Goal: Task Accomplishment & Management: Use online tool/utility

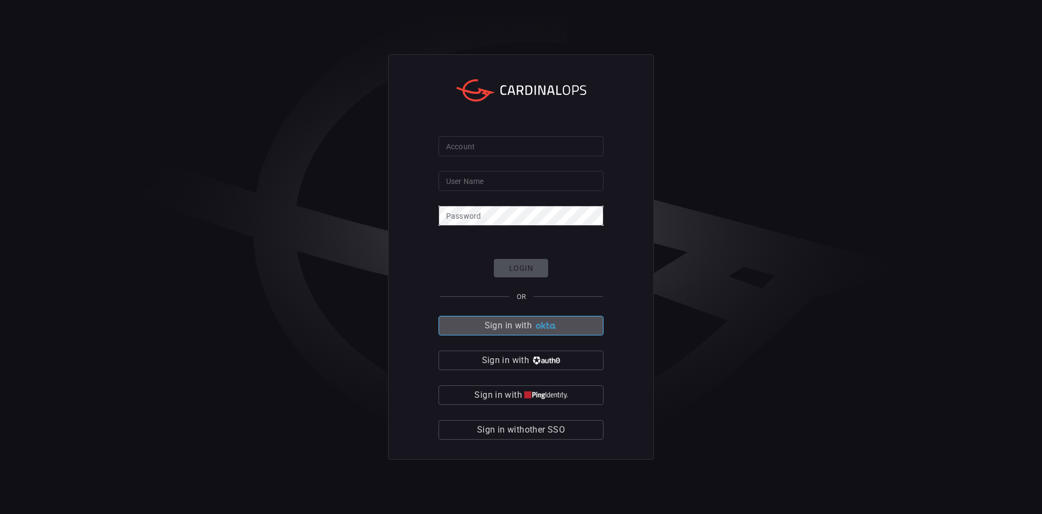
click at [517, 328] on span "Sign in with" at bounding box center [508, 325] width 47 height 15
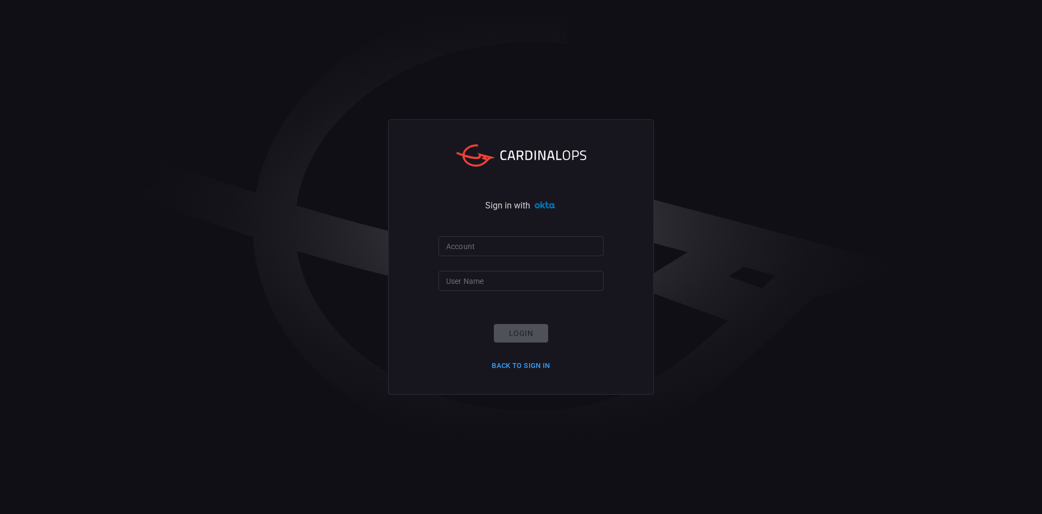
click at [492, 252] on input "Account" at bounding box center [520, 246] width 165 height 20
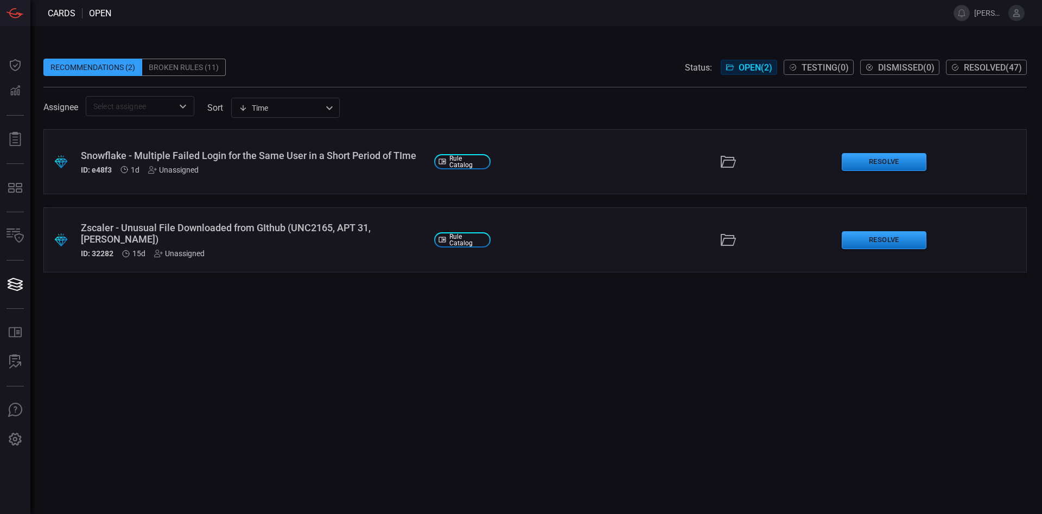
click at [185, 70] on div "Broken Rules (11)" at bounding box center [184, 67] width 84 height 17
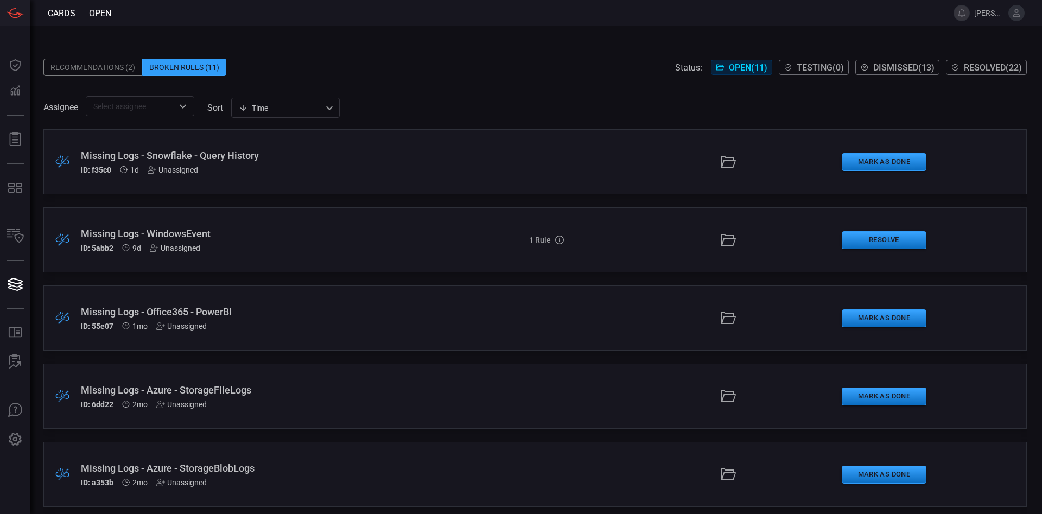
click at [303, 67] on div "Recommendations (2) Broken Rules (11) Status: Open ( 11 ) Testing ( 0 ) Dismiss…" at bounding box center [534, 67] width 983 height 17
click at [119, 62] on div "Recommendations (2)" at bounding box center [92, 67] width 99 height 17
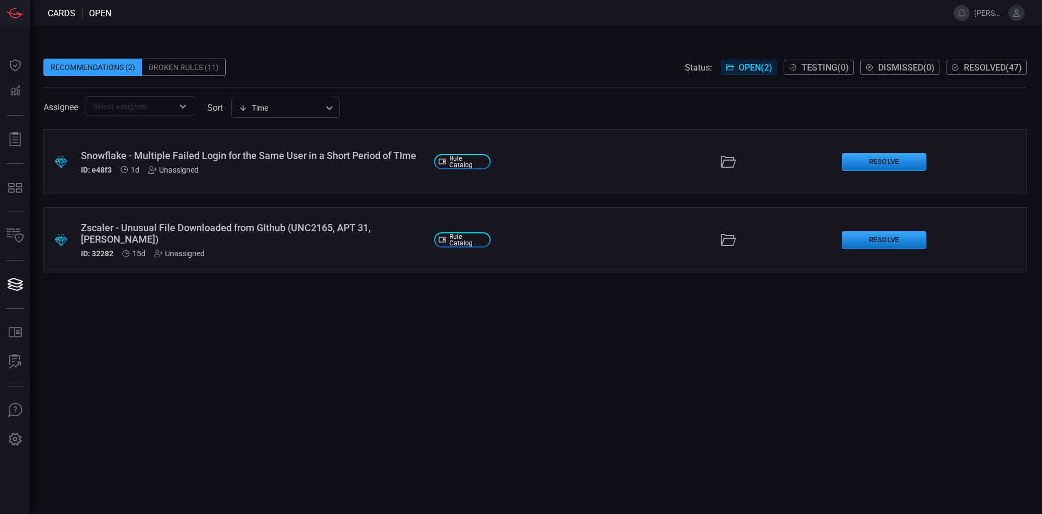
click at [810, 65] on span "Testing ( 0 )" at bounding box center [824, 67] width 47 height 10
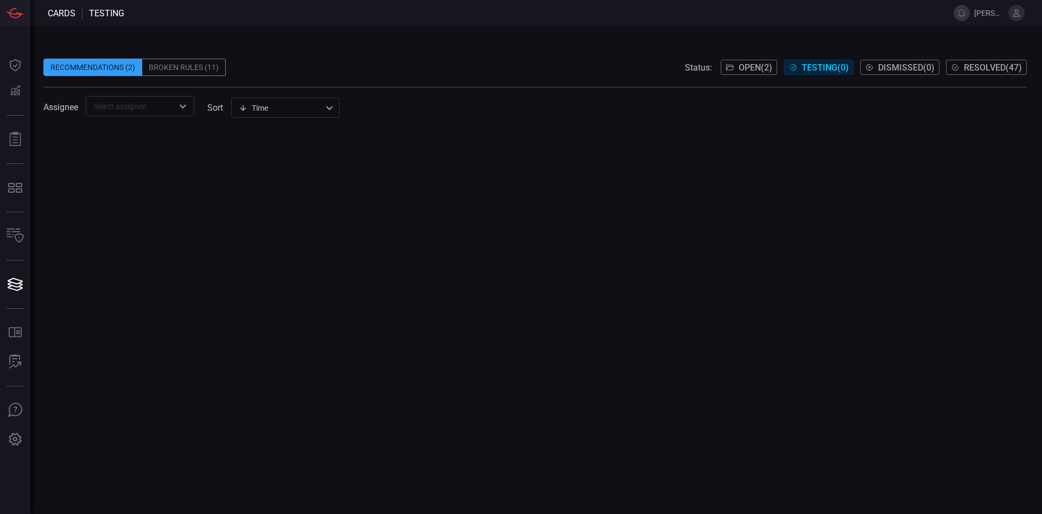
click at [757, 68] on span "Open ( 2 )" at bounding box center [755, 67] width 34 height 10
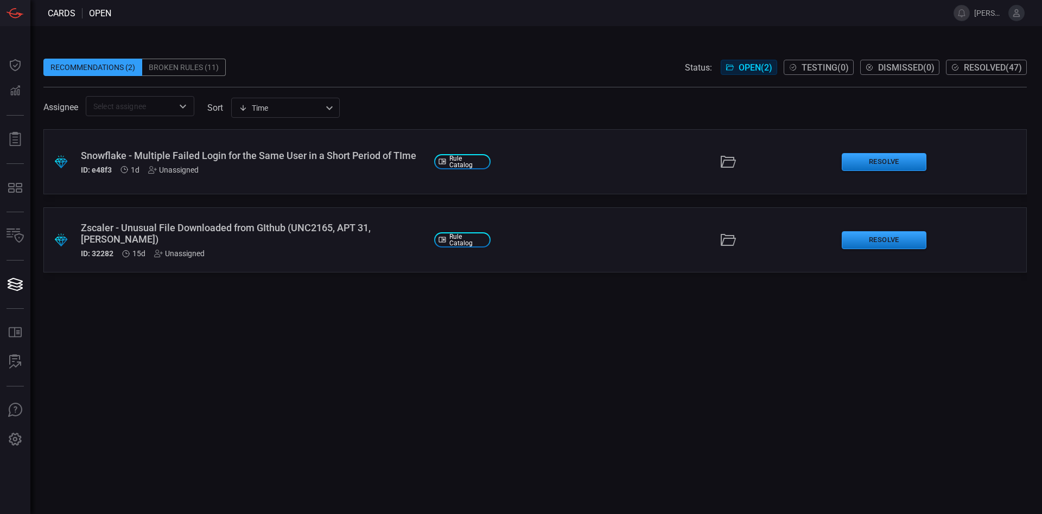
click at [324, 157] on div "Snowflake - Multiple Failed Login for the Same User in a Short Period of TIme" at bounding box center [253, 155] width 345 height 11
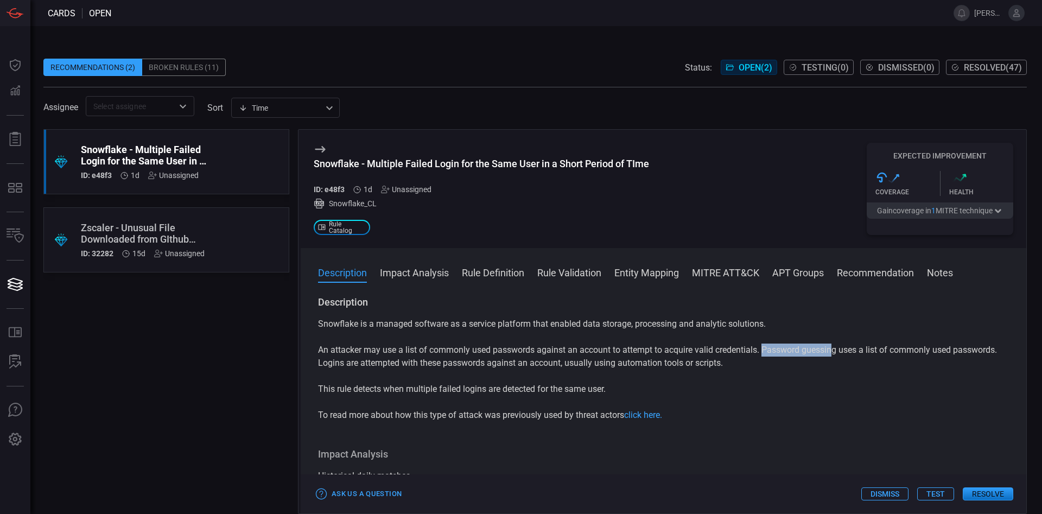
drag, startPoint x: 765, startPoint y: 354, endPoint x: 832, endPoint y: 352, distance: 67.3
click at [832, 352] on p "An attacker may use a list of commonly used passwords against an account to att…" at bounding box center [663, 356] width 691 height 26
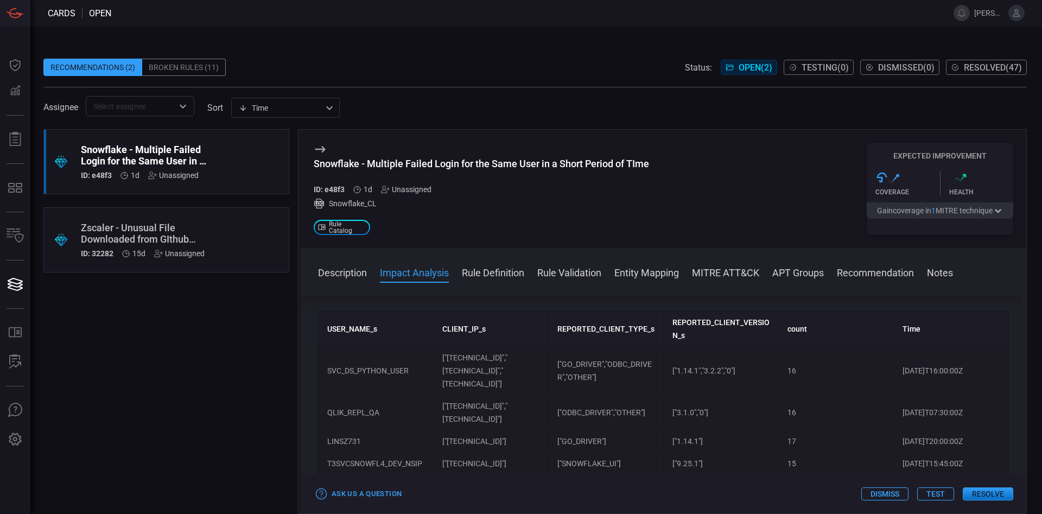
scroll to position [371, 0]
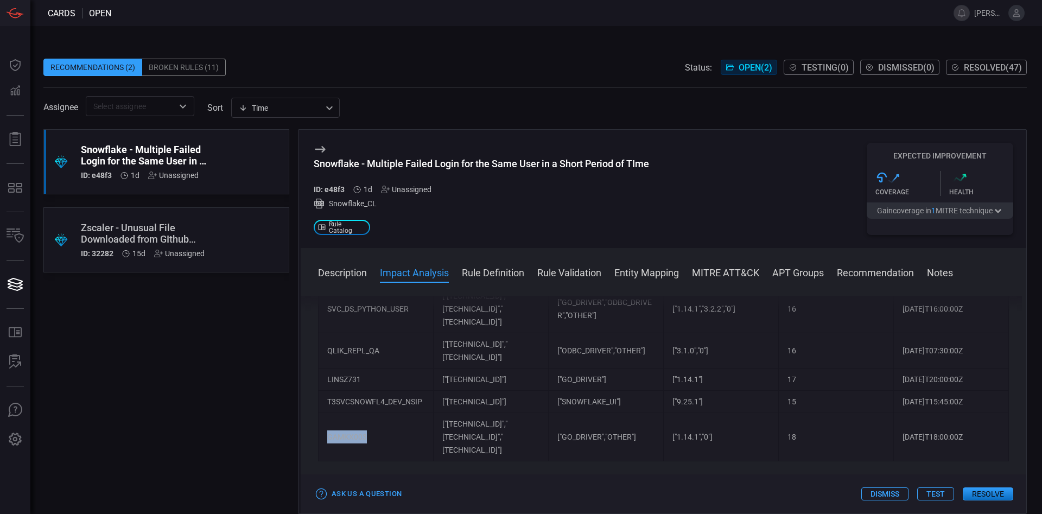
drag, startPoint x: 329, startPoint y: 404, endPoint x: 367, endPoint y: 405, distance: 38.0
click at [366, 413] on td "GAMKX003" at bounding box center [376, 437] width 115 height 48
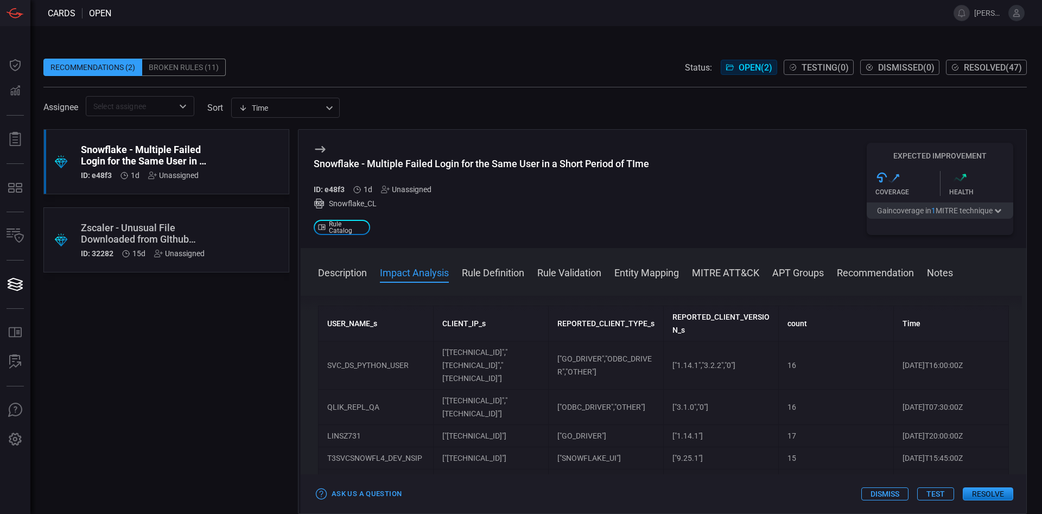
scroll to position [319, 0]
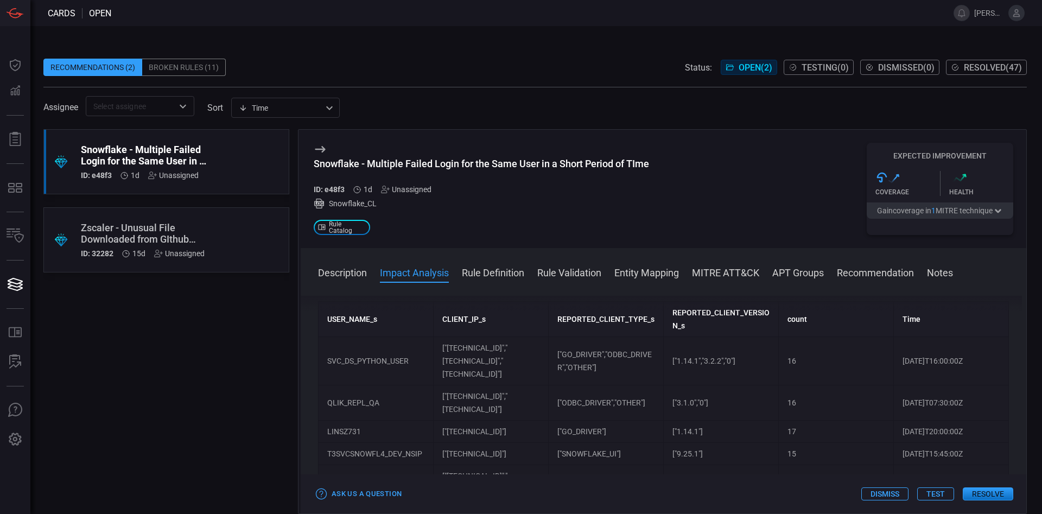
click at [410, 465] on td "GAMKX003" at bounding box center [376, 489] width 115 height 48
click at [934, 494] on button "Test" at bounding box center [935, 493] width 37 height 13
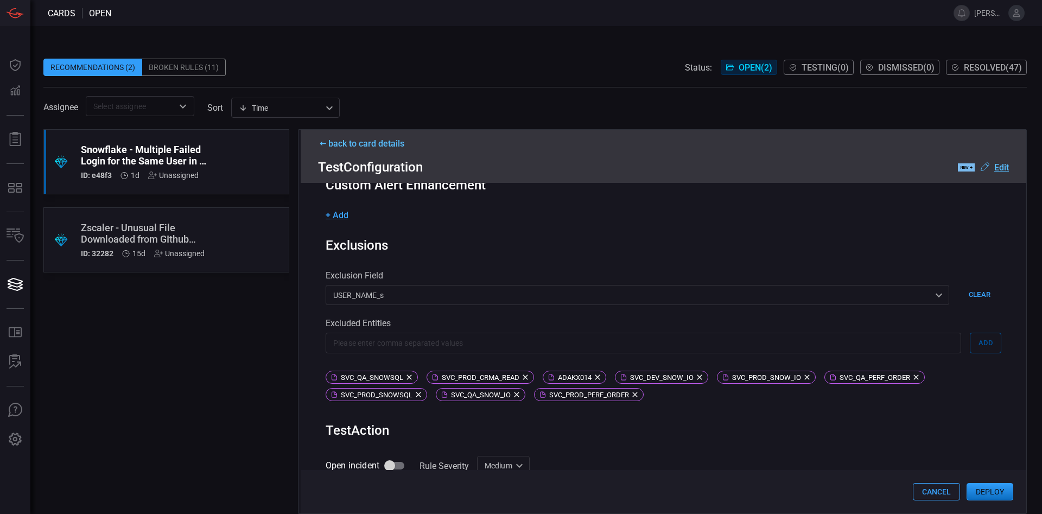
scroll to position [247, 0]
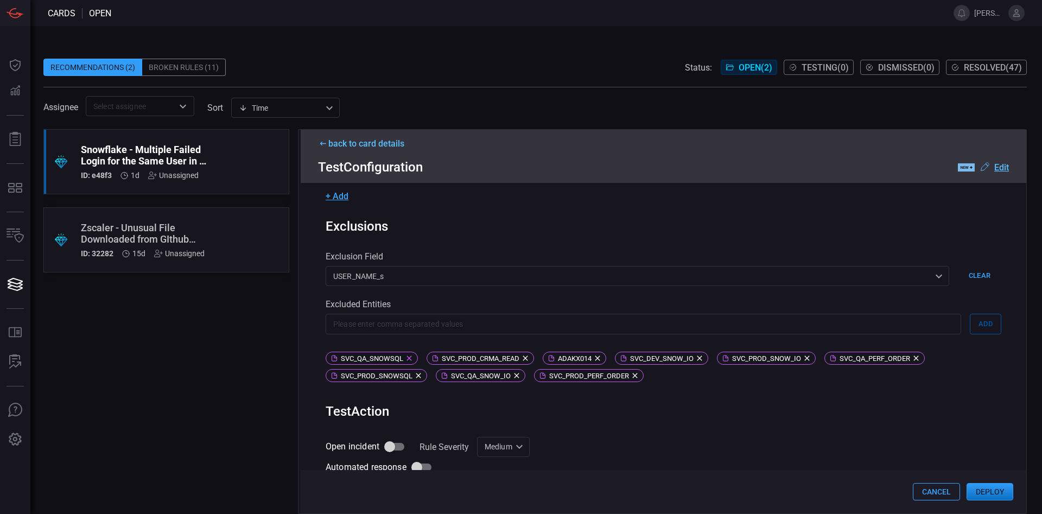
click at [410, 360] on icon at bounding box center [408, 358] width 5 height 5
click at [425, 360] on icon at bounding box center [424, 358] width 9 height 9
click at [383, 360] on icon at bounding box center [380, 358] width 9 height 9
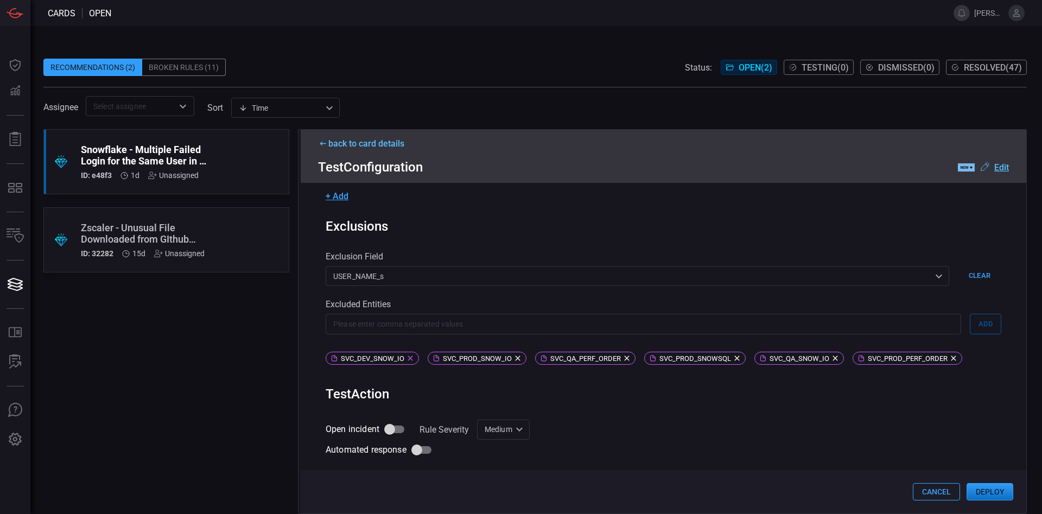
click at [411, 359] on icon at bounding box center [409, 358] width 5 height 5
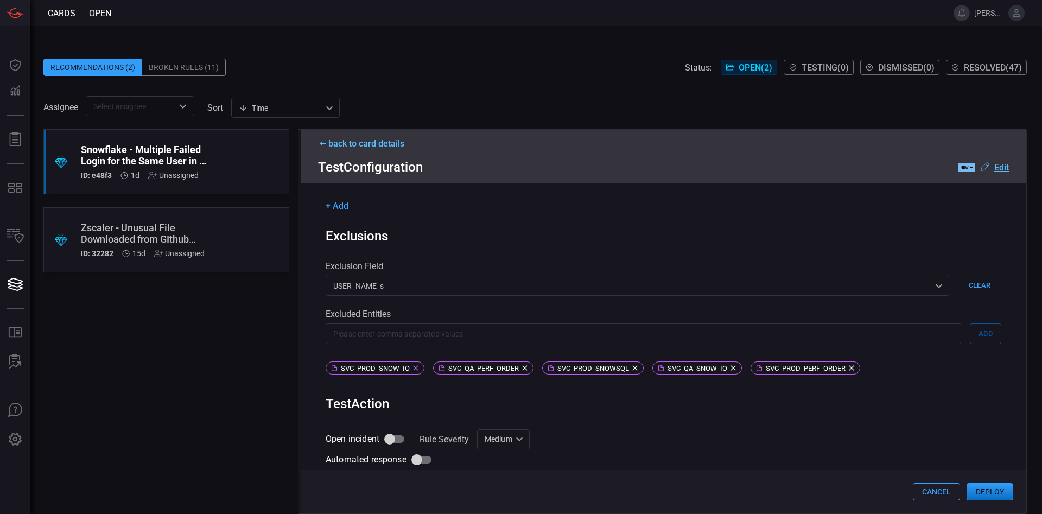
click at [412, 364] on icon at bounding box center [415, 368] width 9 height 9
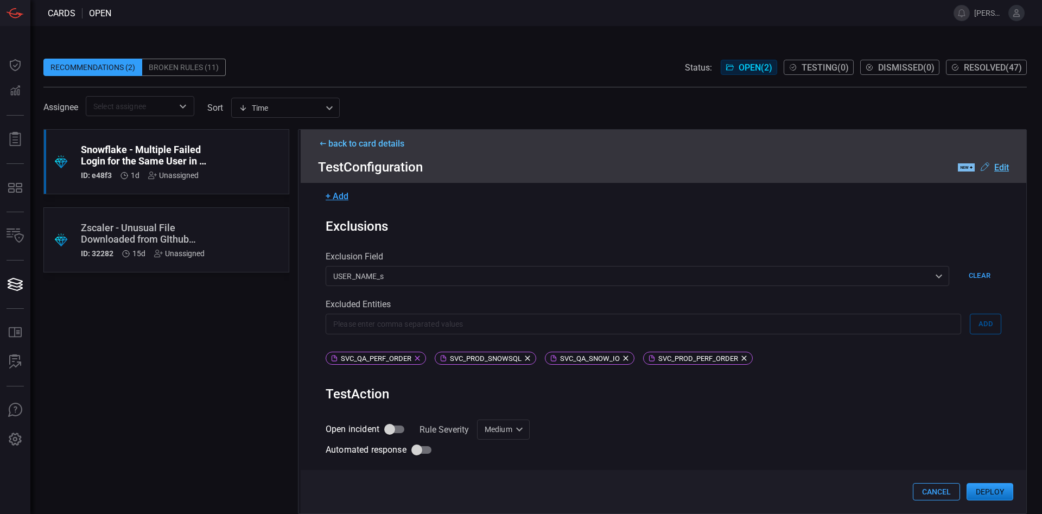
click at [419, 360] on icon at bounding box center [417, 358] width 9 height 9
click at [417, 360] on icon at bounding box center [418, 358] width 9 height 9
click at [406, 360] on icon at bounding box center [406, 358] width 9 height 9
click at [425, 360] on icon at bounding box center [426, 358] width 9 height 9
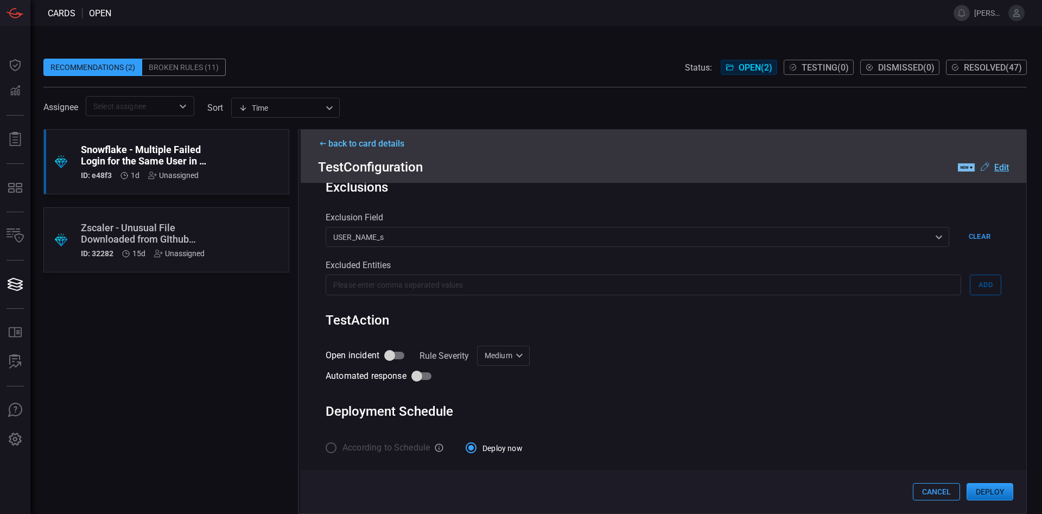
scroll to position [247, 0]
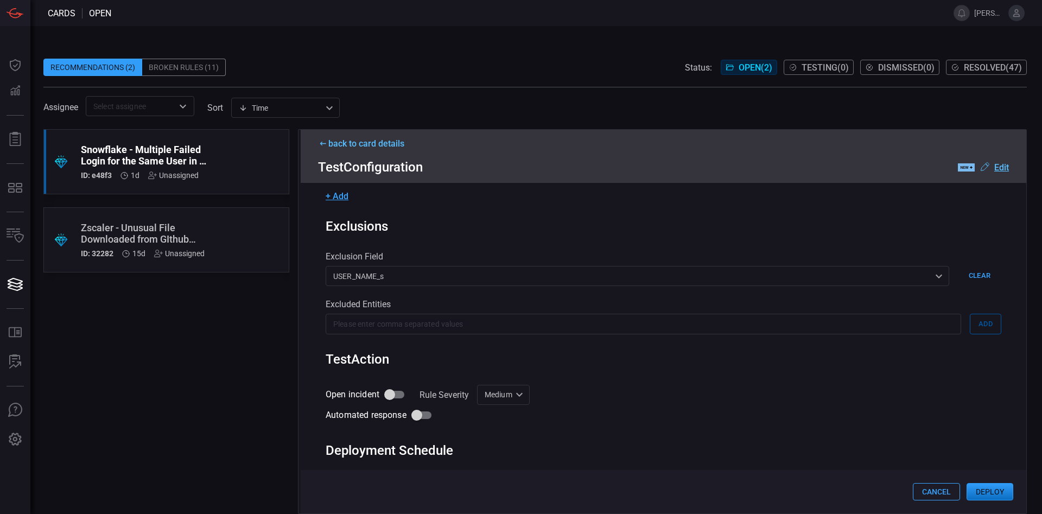
click at [396, 393] on input "Open incident" at bounding box center [390, 394] width 62 height 21
checkbox input "true"
click at [526, 396] on div "Medium Medium Informational Low Medium High ​" at bounding box center [503, 395] width 53 height 20
click at [501, 452] on div "Medium" at bounding box center [495, 456] width 28 height 11
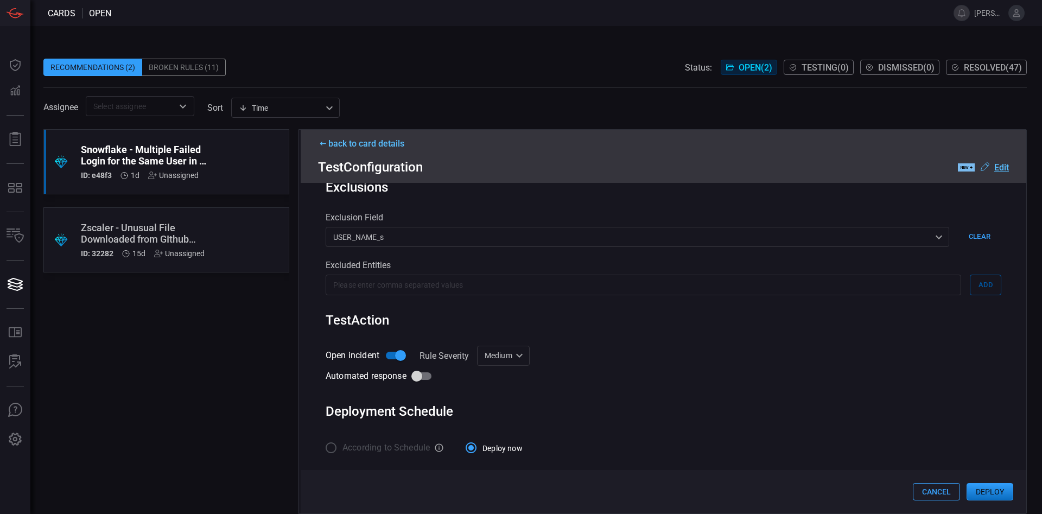
scroll to position [0, 0]
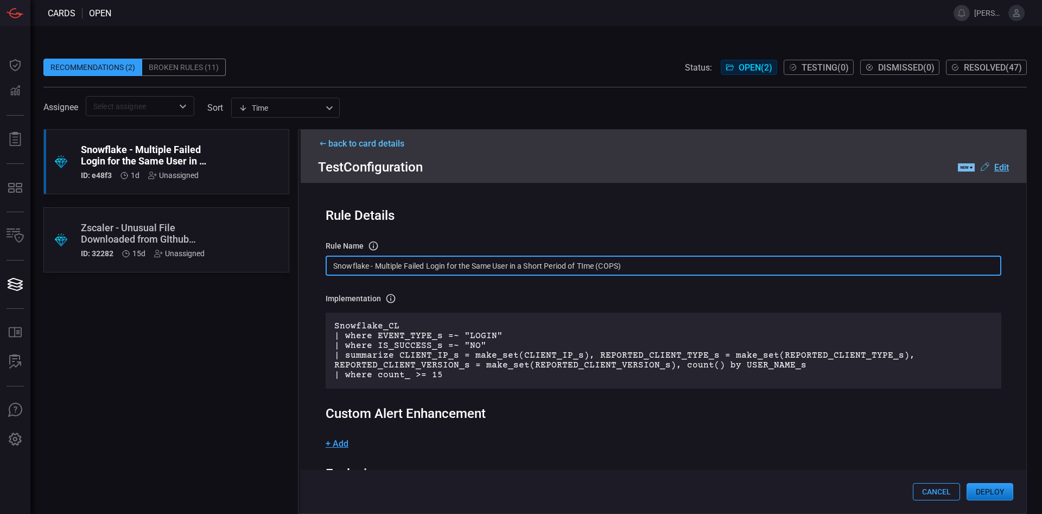
drag, startPoint x: 530, startPoint y: 265, endPoint x: 566, endPoint y: 270, distance: 36.1
click at [566, 270] on input "Snowflake - Multiple Failed Login for the Same User in a Short Period of TIme (…" at bounding box center [664, 266] width 676 height 20
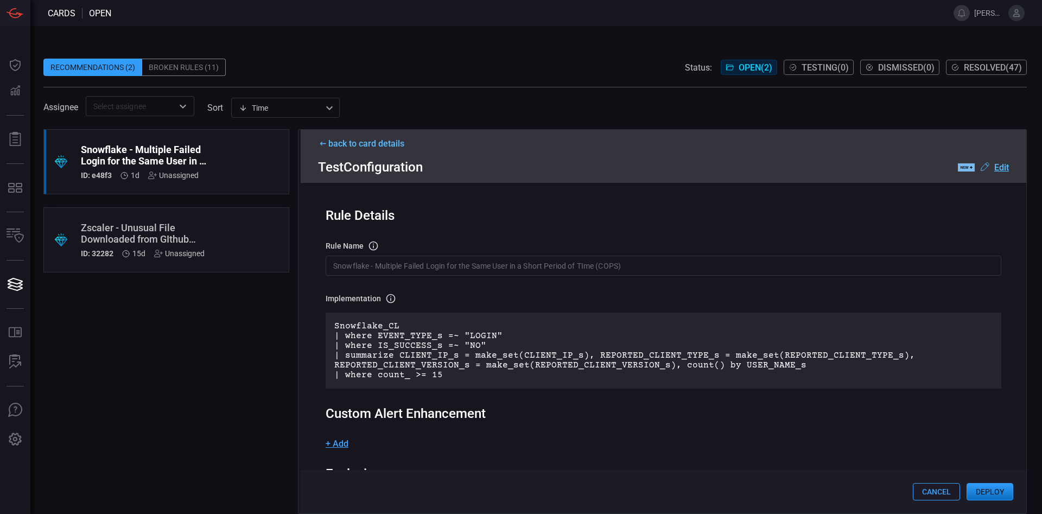
click at [597, 309] on div "Implementation Definition of the rule that will be created in the SIEM. Snowfla…" at bounding box center [664, 340] width 676 height 95
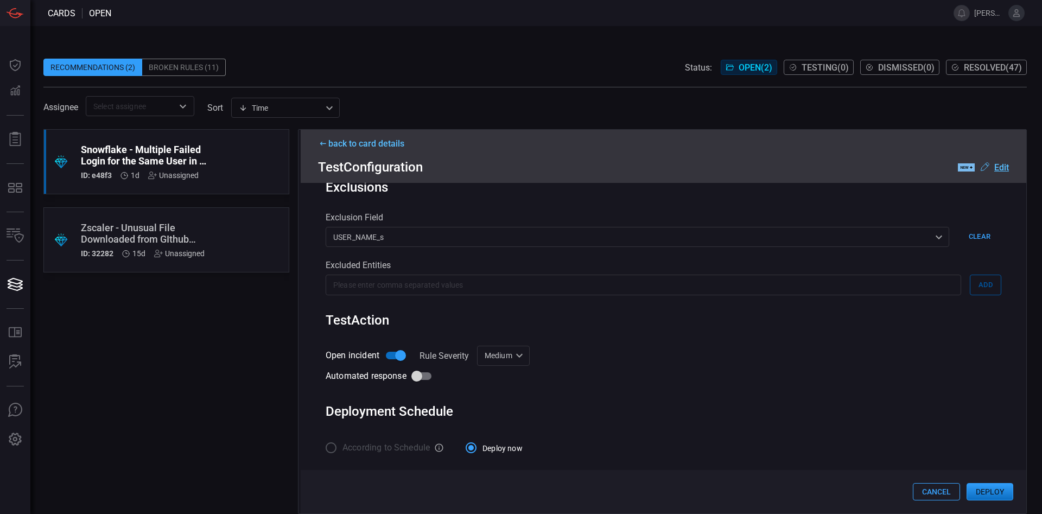
click at [356, 139] on div "back to card details" at bounding box center [663, 143] width 691 height 10
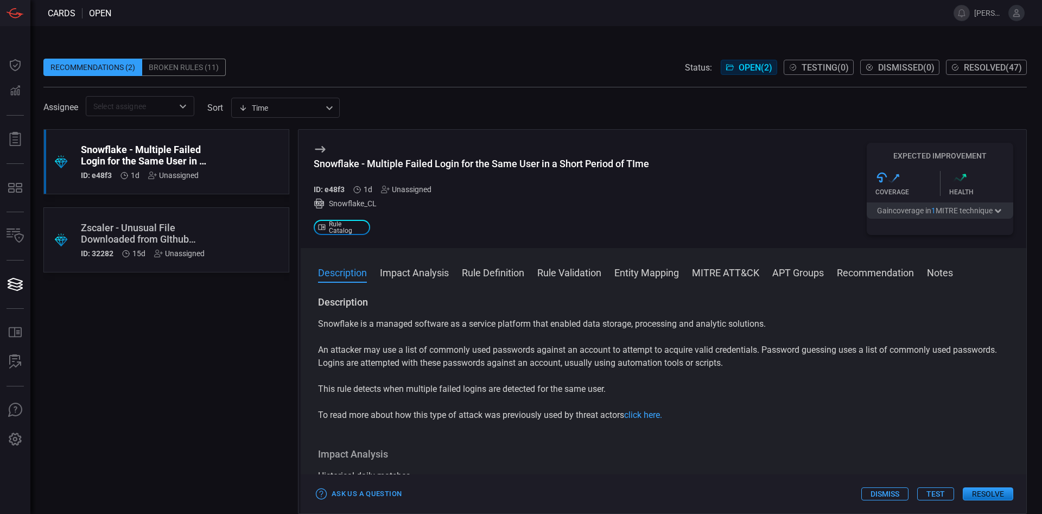
click at [495, 276] on button "Rule Definition" at bounding box center [493, 271] width 62 height 13
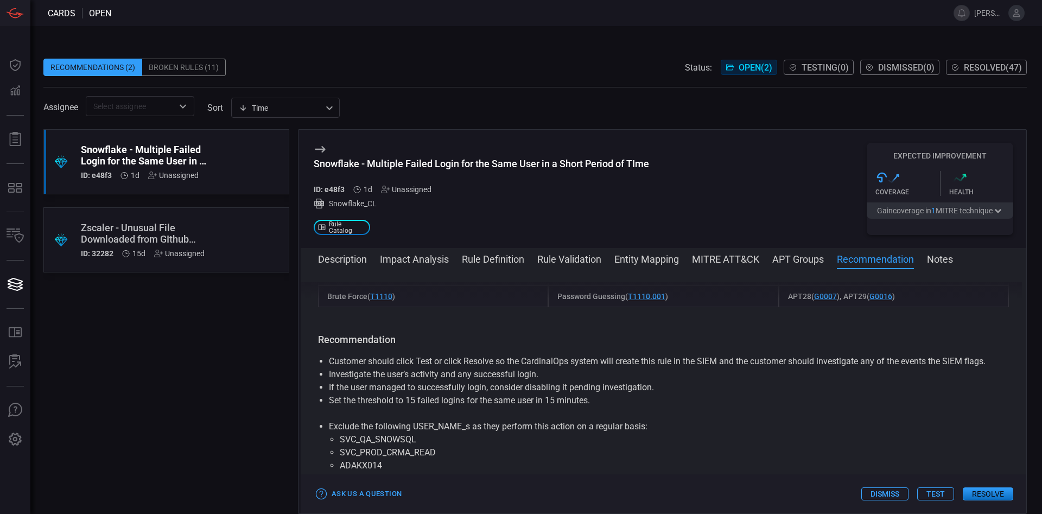
scroll to position [1008, 0]
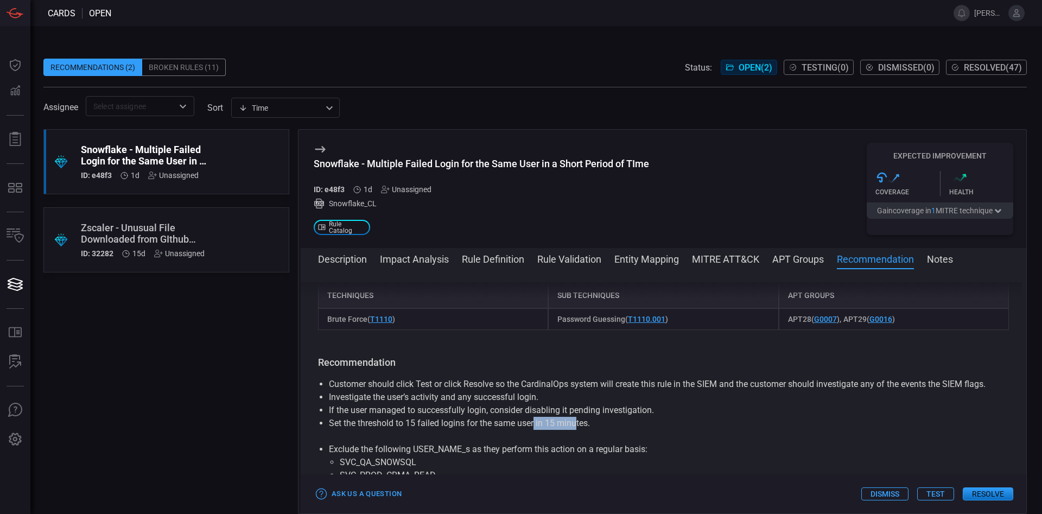
drag, startPoint x: 577, startPoint y: 389, endPoint x: 536, endPoint y: 390, distance: 40.7
click at [536, 417] on li "Set the threshold to 15 failed logins for the same user in 15 minutes." at bounding box center [663, 423] width 669 height 13
click at [414, 417] on li "Set the threshold to 15 failed logins for the same user in 15 minutes." at bounding box center [663, 423] width 669 height 13
drag, startPoint x: 365, startPoint y: 384, endPoint x: 601, endPoint y: 394, distance: 236.3
click at [601, 394] on div "Customer should click Test or click Resolve so the CardinalOps system will crea…" at bounding box center [663, 488] width 691 height 221
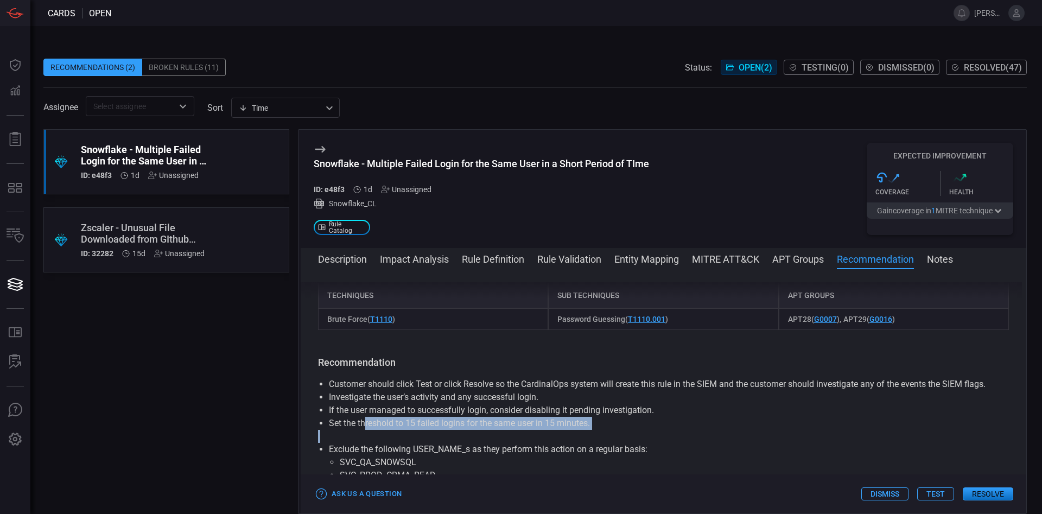
click at [588, 417] on li "Set the threshold to 15 failed logins for the same user in 15 minutes." at bounding box center [663, 423] width 669 height 13
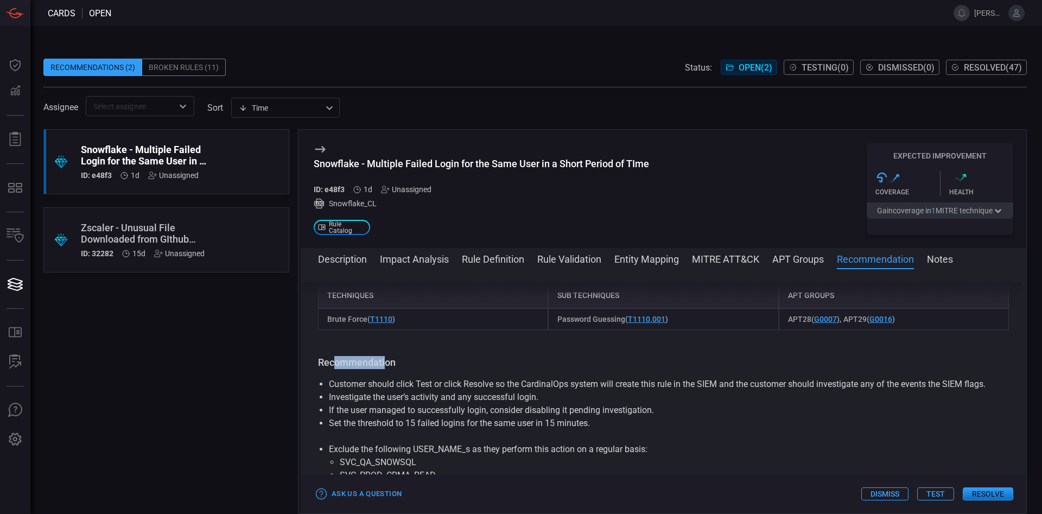
drag, startPoint x: 334, startPoint y: 326, endPoint x: 392, endPoint y: 335, distance: 58.2
click at [388, 356] on div "Recommendation Customer should click Test or click Resolve so the CardinalOps s…" at bounding box center [663, 477] width 691 height 243
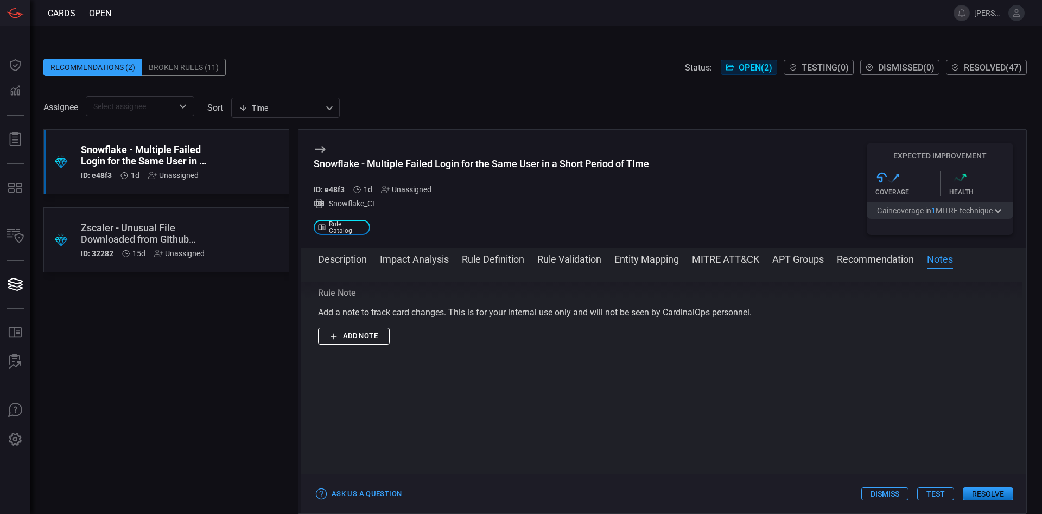
scroll to position [1306, 0]
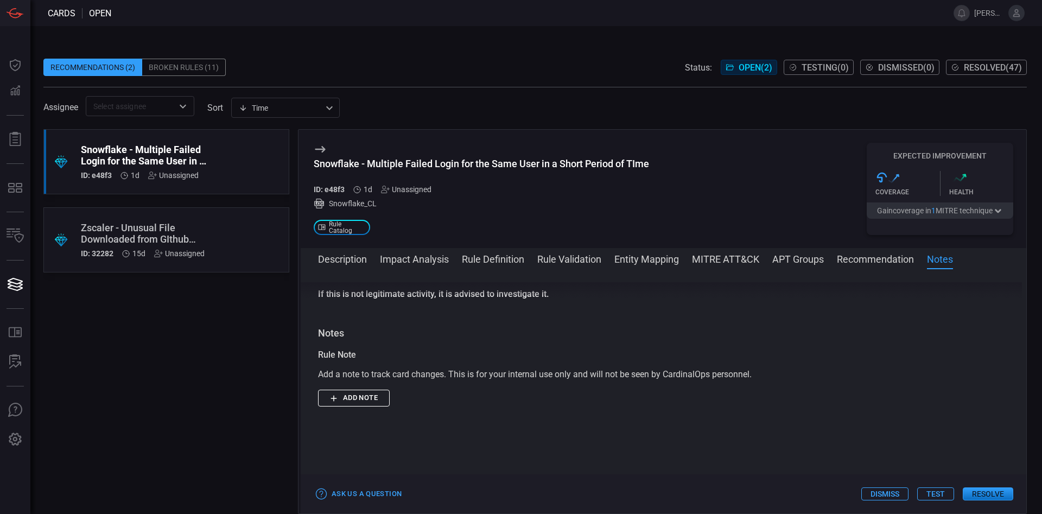
click at [934, 492] on button "Test" at bounding box center [935, 493] width 37 height 13
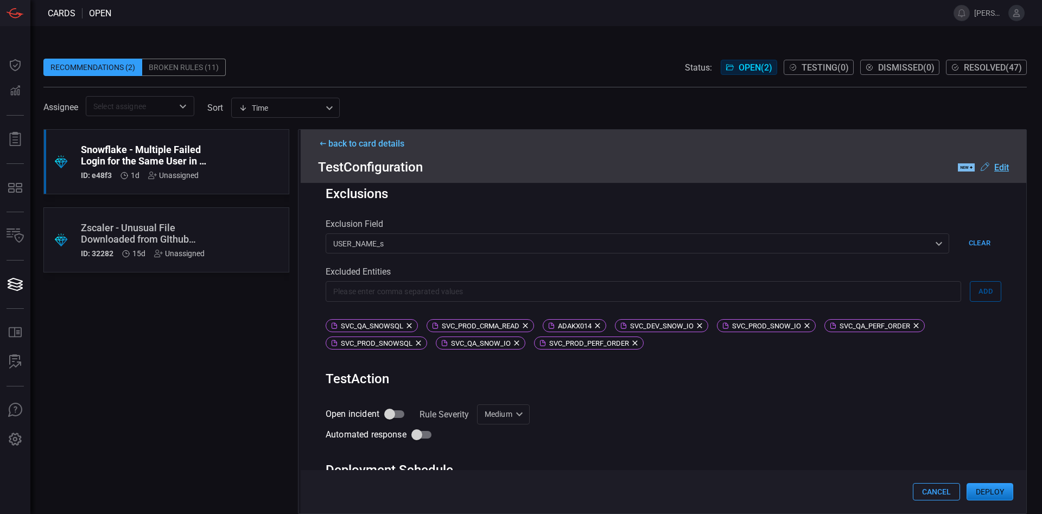
scroll to position [371, 0]
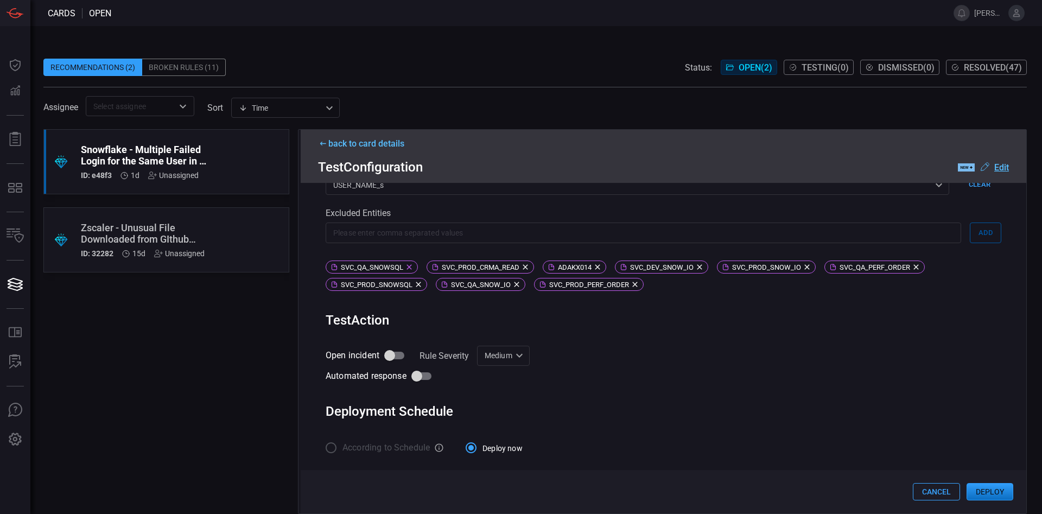
click at [407, 268] on icon at bounding box center [408, 267] width 5 height 5
click at [418, 266] on span "SVC_PROD_CRMA_READ" at bounding box center [379, 267] width 85 height 8
click at [430, 266] on span "SVC_DEV_SNOW_IO" at bounding box center [444, 267] width 71 height 8
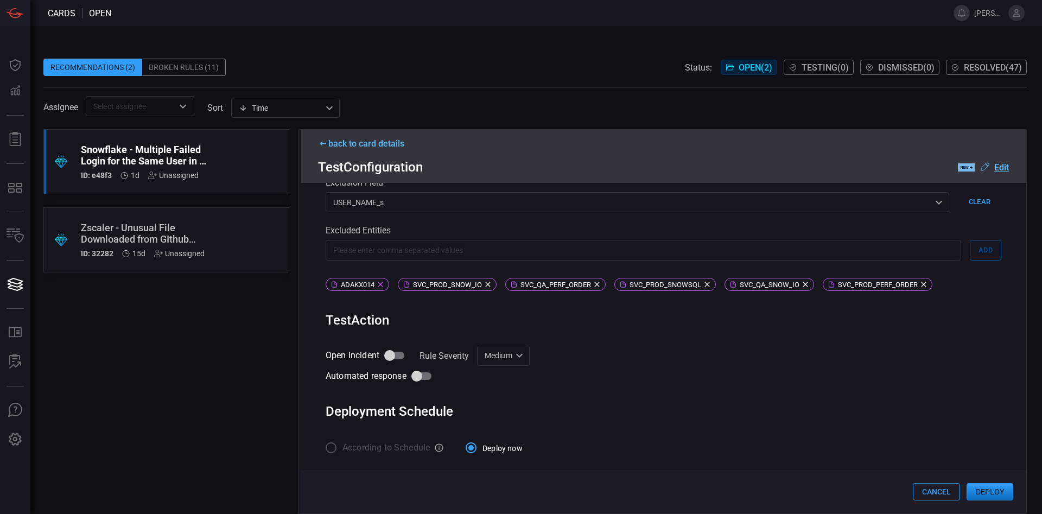
click at [366, 289] on div "ADAKX014" at bounding box center [357, 284] width 63 height 13
click at [368, 285] on span "SVC_PROD_SNOW_IO" at bounding box center [375, 285] width 77 height 8
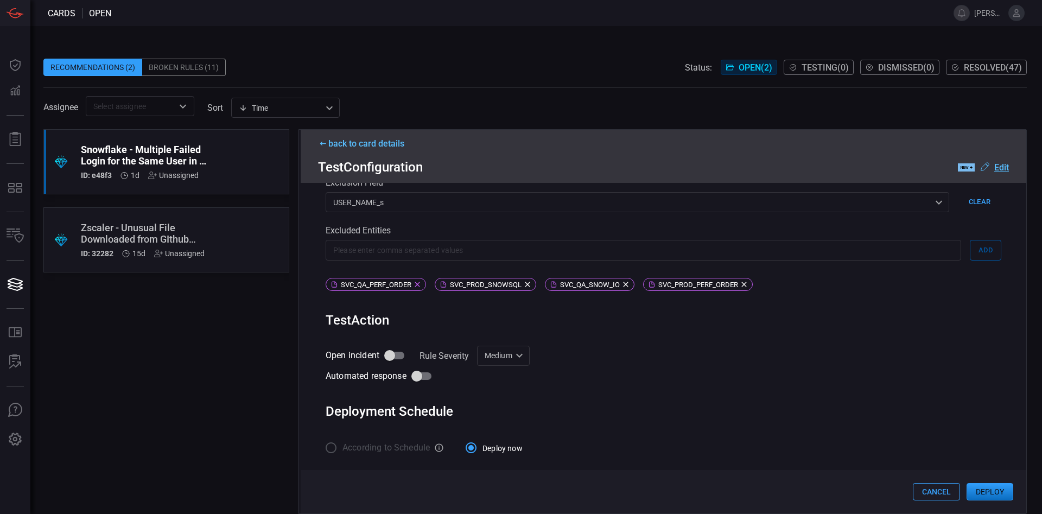
click at [368, 285] on span "SVC_QA_PERF_ORDER" at bounding box center [376, 285] width 78 height 8
click at [368, 285] on span "SVC_PROD_SNOWSQL" at bounding box center [376, 285] width 79 height 8
click at [368, 285] on span "SVC_QA_SNOW_IO" at bounding box center [370, 285] width 67 height 8
click at [368, 285] on span "SVC_PROD_PERF_ORDER" at bounding box center [380, 285] width 87 height 8
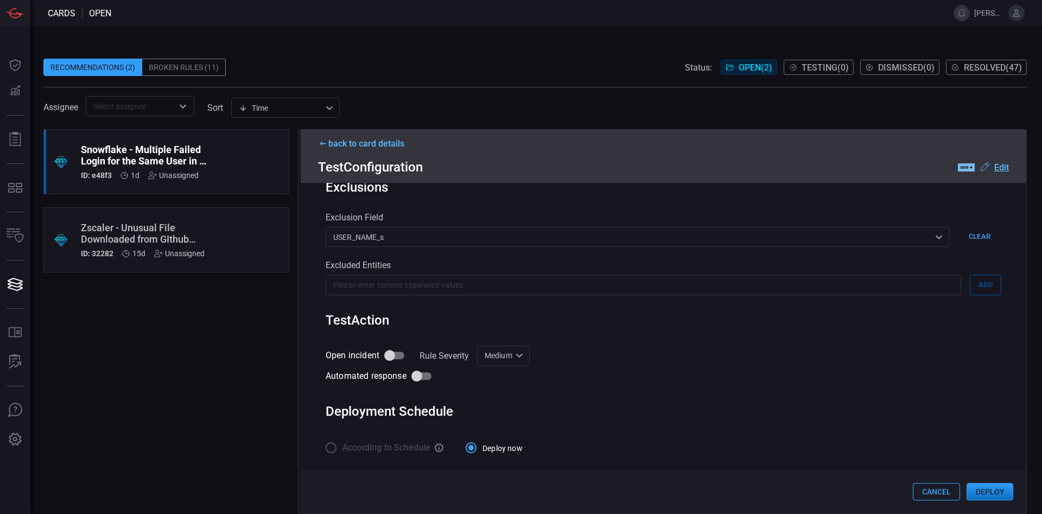
scroll to position [290, 0]
click at [390, 355] on input "Open incident" at bounding box center [390, 355] width 62 height 21
checkbox input "true"
click at [993, 492] on button "Deploy" at bounding box center [989, 491] width 47 height 17
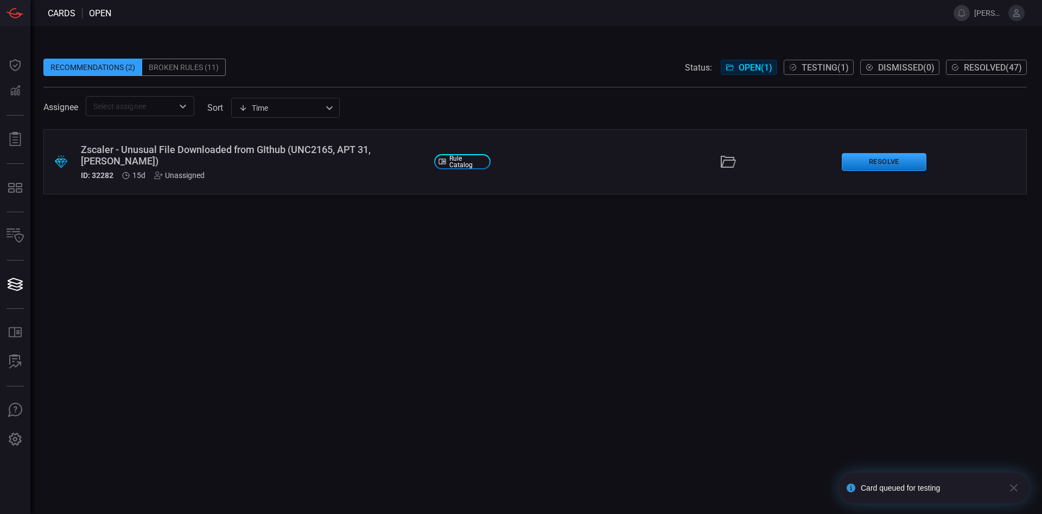
click at [322, 174] on div "ID: 32282 15d Unassigned" at bounding box center [253, 175] width 345 height 9
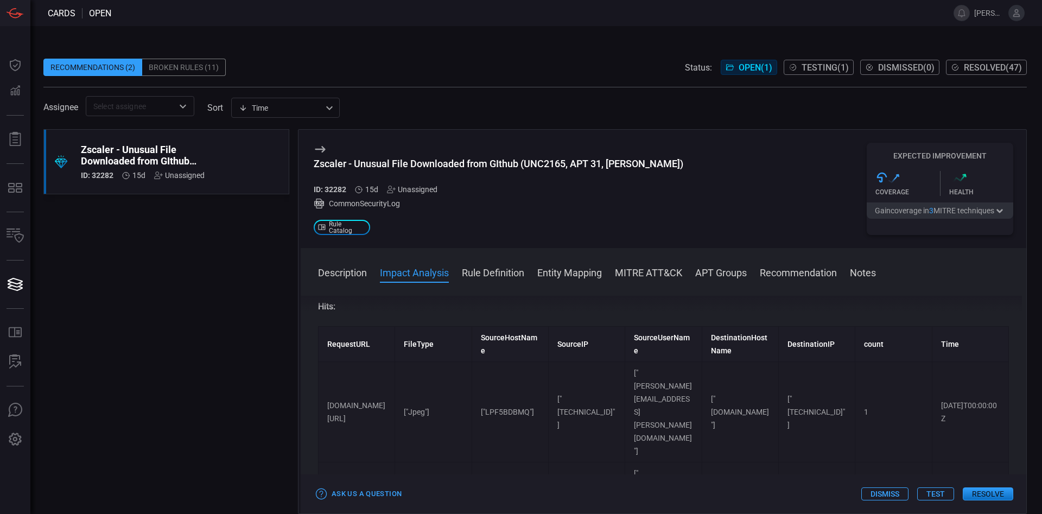
scroll to position [309, 0]
drag, startPoint x: 412, startPoint y: 411, endPoint x: 435, endPoint y: 411, distance: 22.8
click at [435, 411] on td "["Jpeg"]" at bounding box center [433, 410] width 77 height 100
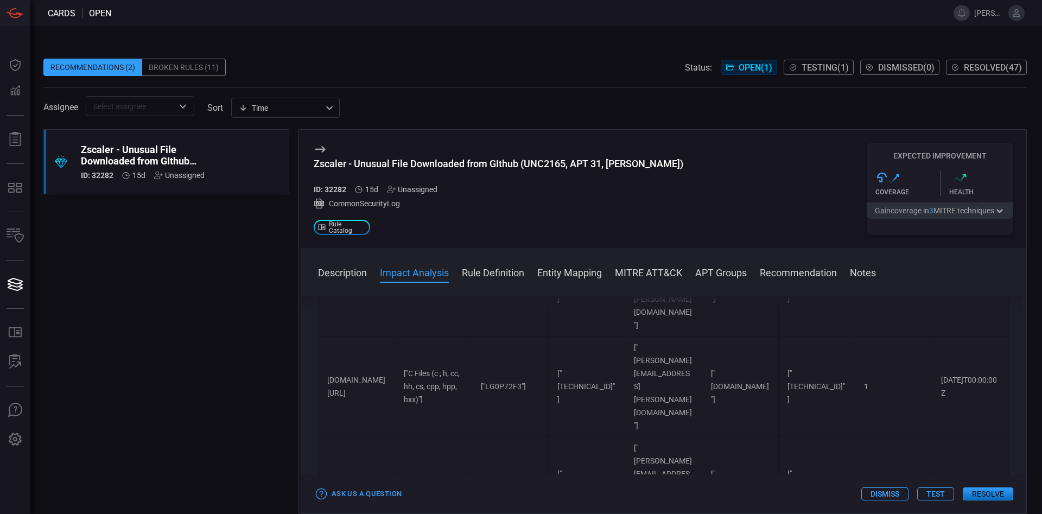
click at [499, 267] on button "Rule Definition" at bounding box center [493, 271] width 62 height 13
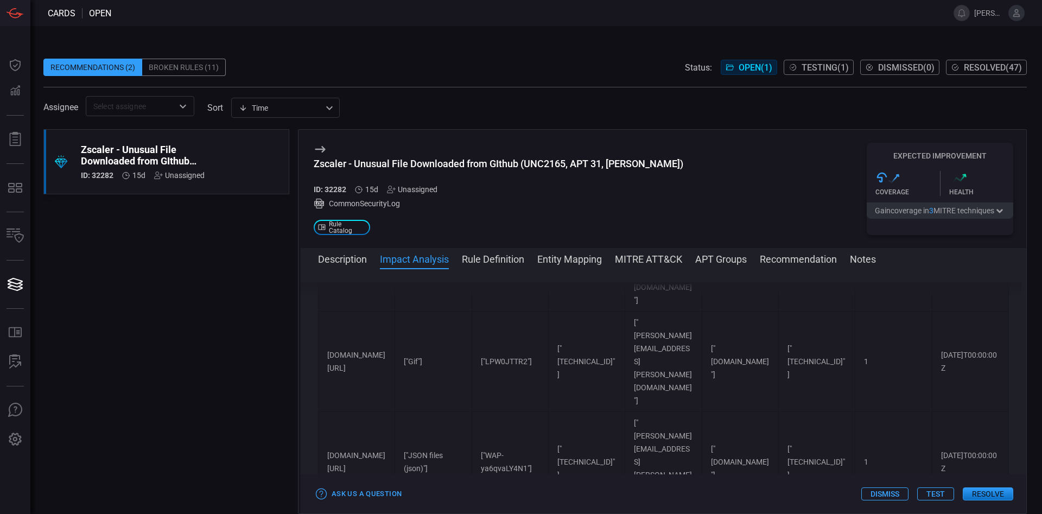
scroll to position [7829, 0]
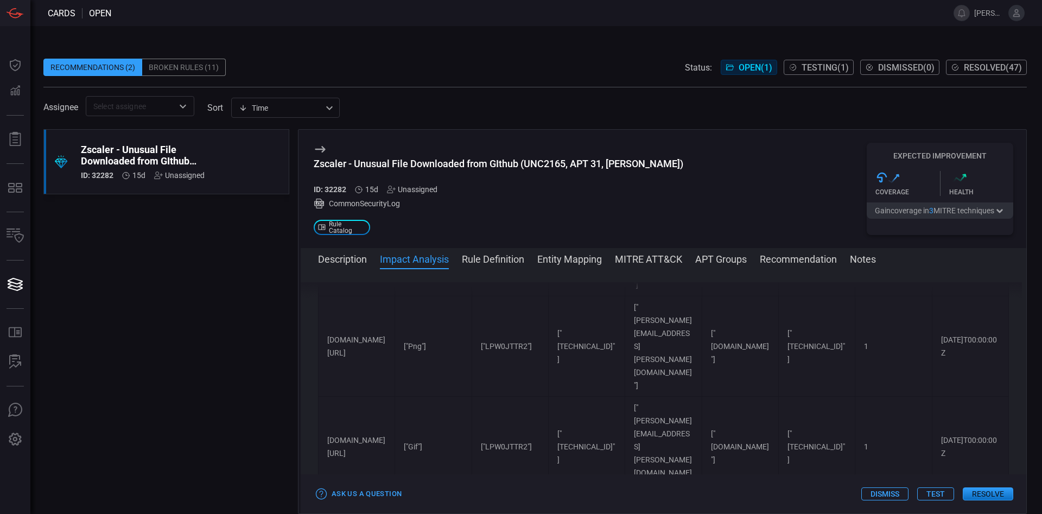
drag, startPoint x: 445, startPoint y: 385, endPoint x: 412, endPoint y: 364, distance: 38.8
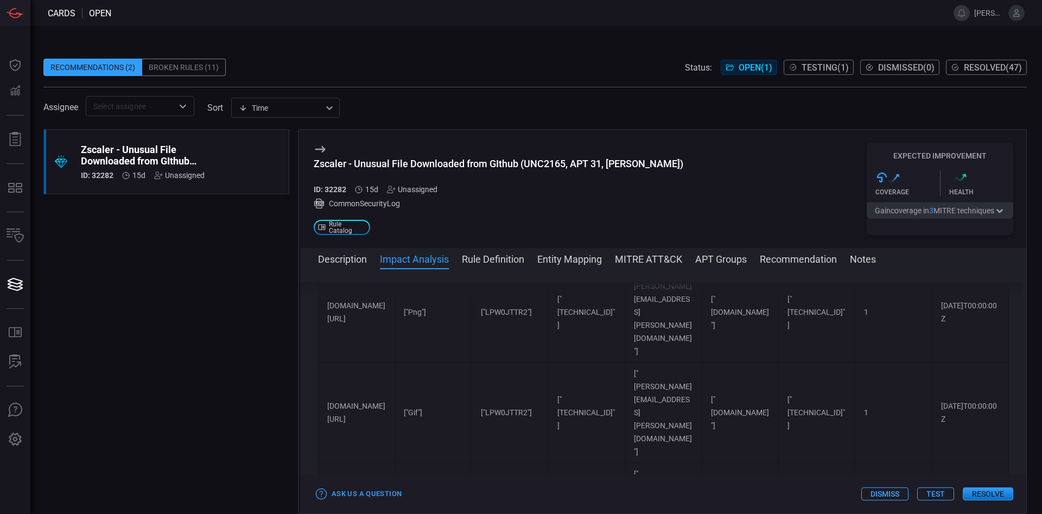
scroll to position [7890, 0]
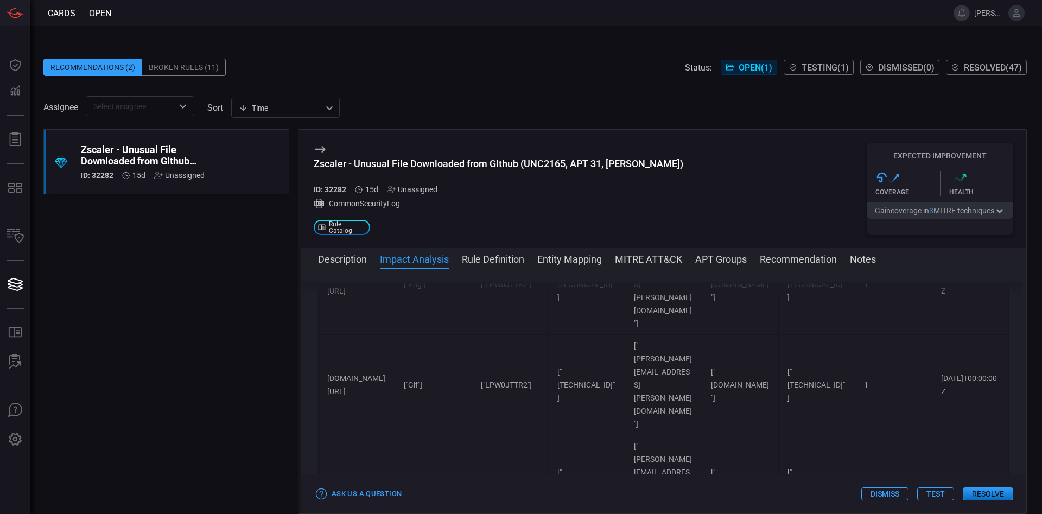
drag, startPoint x: 358, startPoint y: 392, endPoint x: 345, endPoint y: 393, distance: 12.5
drag, startPoint x: 445, startPoint y: 322, endPoint x: 406, endPoint y: 356, distance: 51.9
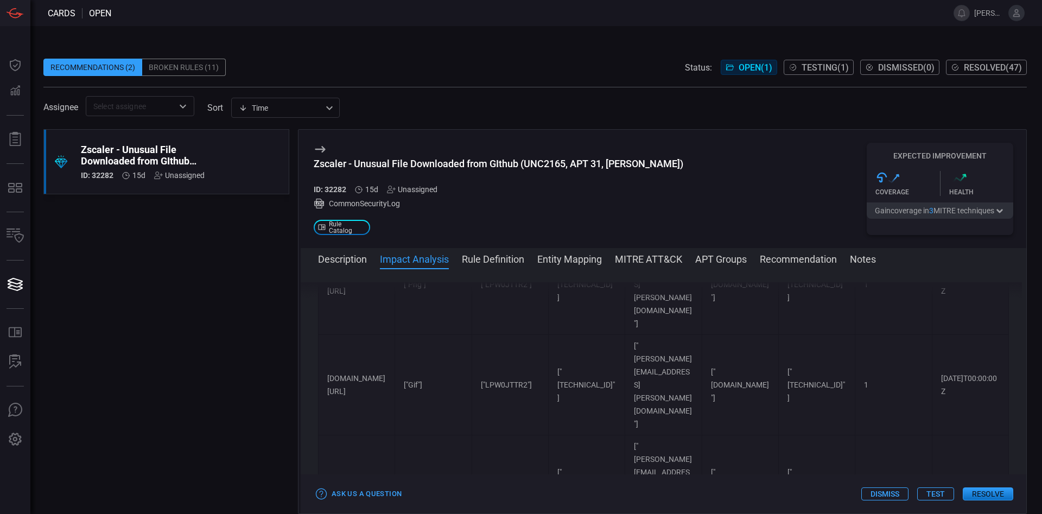
drag, startPoint x: 356, startPoint y: 390, endPoint x: 340, endPoint y: 391, distance: 16.3
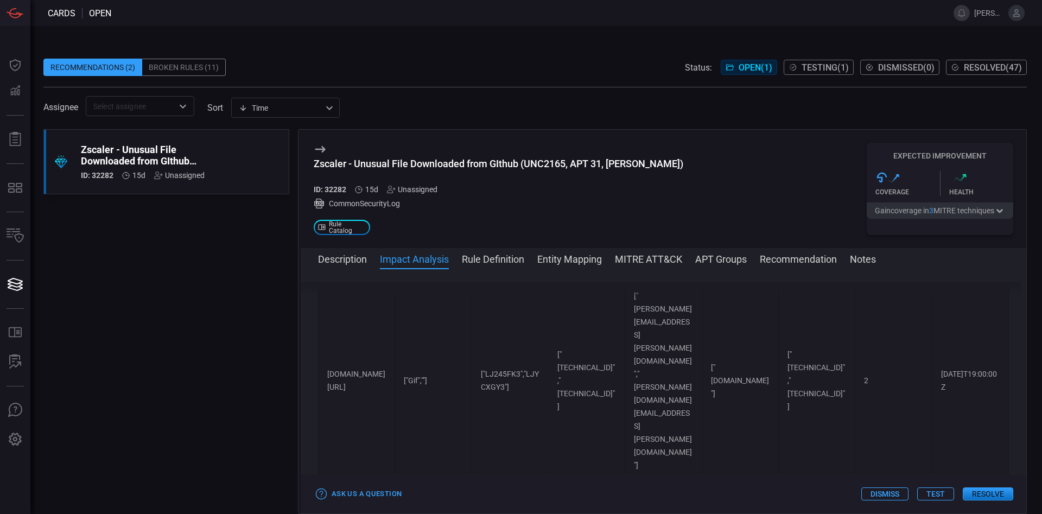
scroll to position [6777, 0]
drag, startPoint x: 325, startPoint y: 401, endPoint x: 381, endPoint y: 400, distance: 55.9
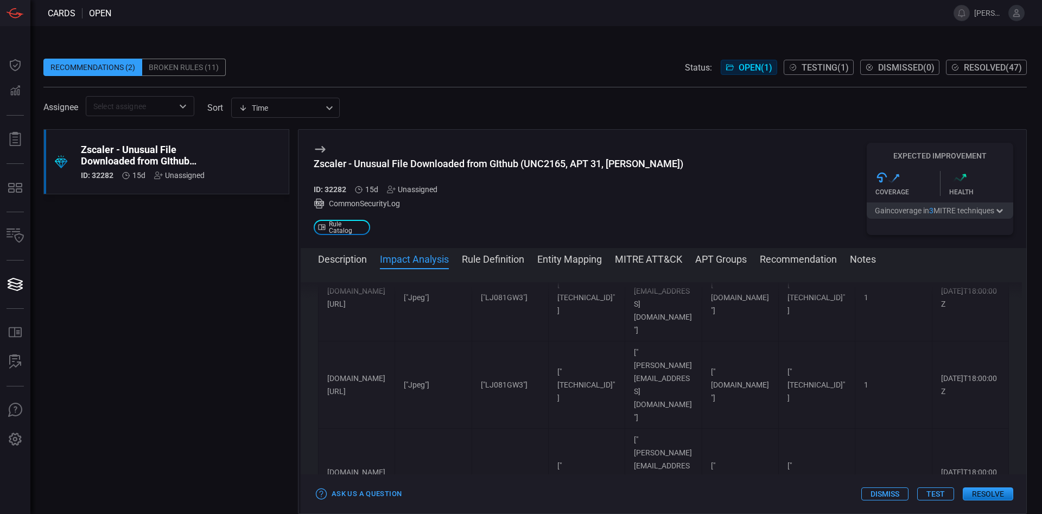
scroll to position [6530, 0]
drag, startPoint x: 329, startPoint y: 408, endPoint x: 348, endPoint y: 407, distance: 19.0
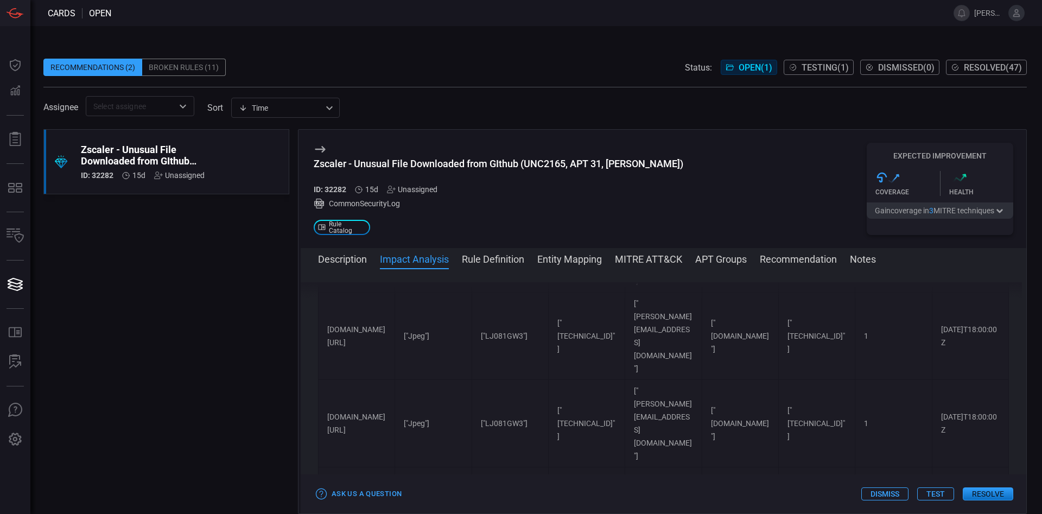
scroll to position [6406, 0]
drag, startPoint x: 330, startPoint y: 416, endPoint x: 353, endPoint y: 419, distance: 23.0
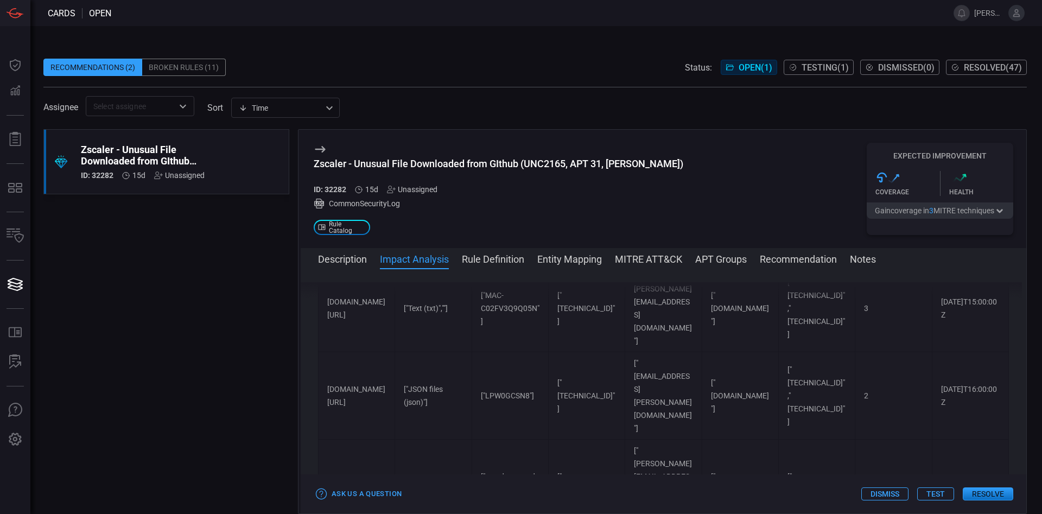
scroll to position [5478, 0]
